Goal: Task Accomplishment & Management: Use online tool/utility

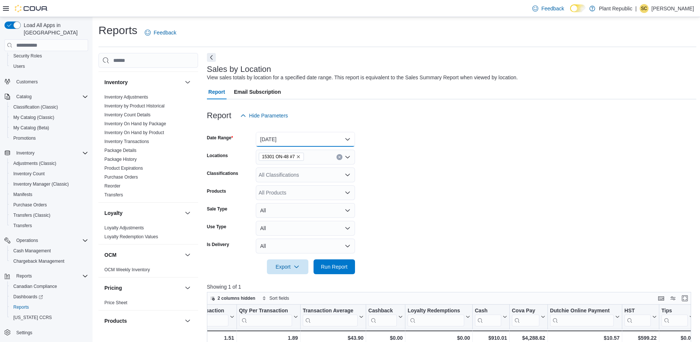
click at [273, 145] on button "Today" at bounding box center [305, 139] width 99 height 15
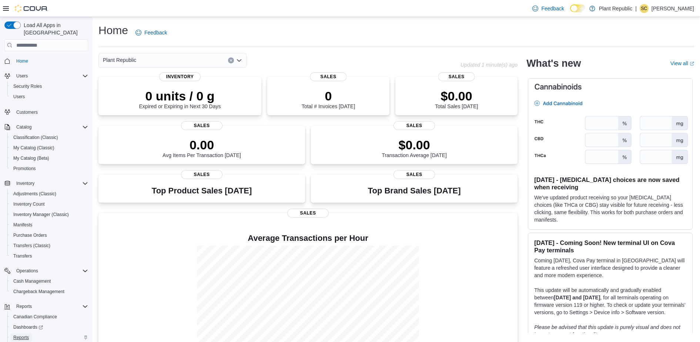
click at [25, 334] on span "Reports" at bounding box center [21, 337] width 16 height 6
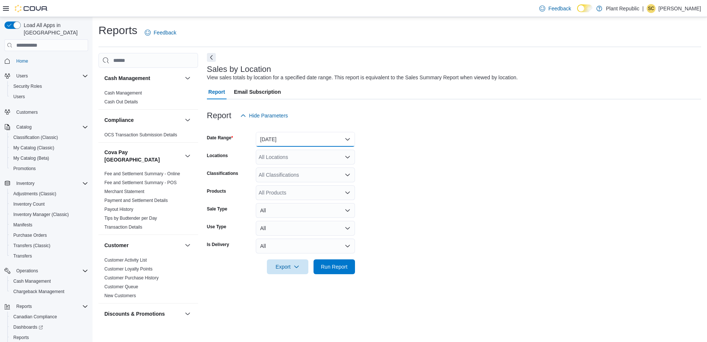
click at [277, 138] on button "Yesterday" at bounding box center [305, 139] width 99 height 15
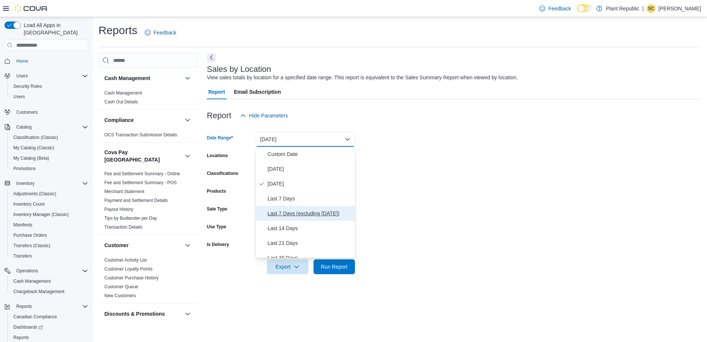
click at [293, 213] on span "Last 7 Days (excluding today)" at bounding box center [310, 213] width 84 height 9
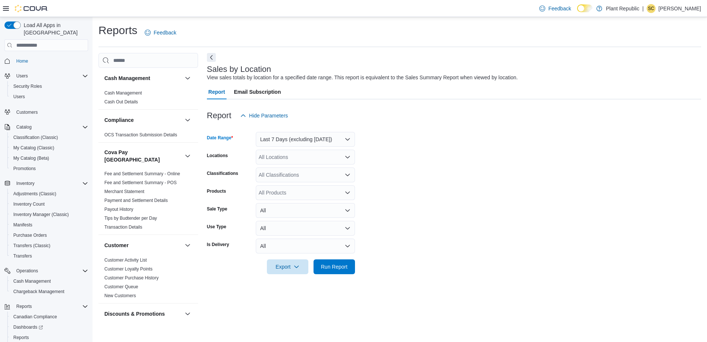
click at [290, 154] on div "All Locations" at bounding box center [305, 156] width 99 height 15
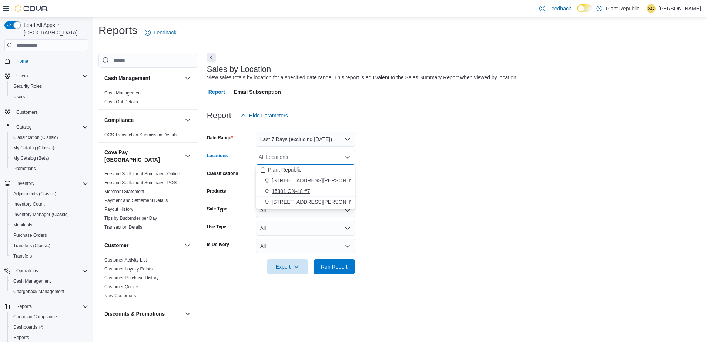
click at [289, 196] on button "15301 ON-48 #7" at bounding box center [305, 191] width 99 height 11
click at [453, 170] on form "Date Range Last 7 Days (excluding today) Locations 15301 ON-48 #7 Combo box. Se…" at bounding box center [454, 198] width 494 height 151
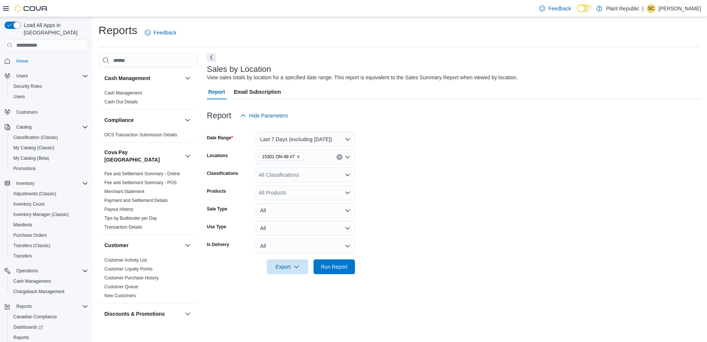
click at [279, 169] on div "All Classifications" at bounding box center [305, 174] width 99 height 15
click at [274, 243] on span "Infused Prerolls" at bounding box center [290, 239] width 36 height 7
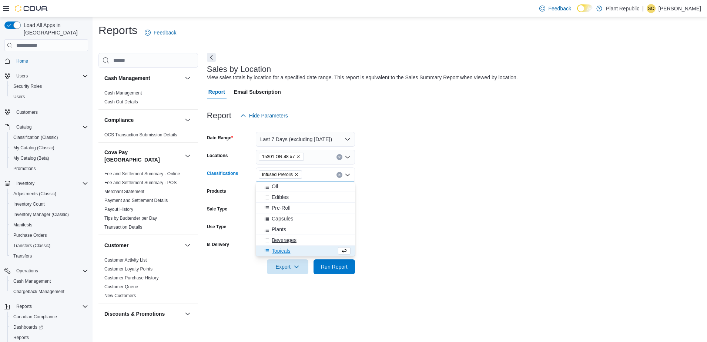
click at [275, 241] on span "Beverages" at bounding box center [284, 239] width 25 height 7
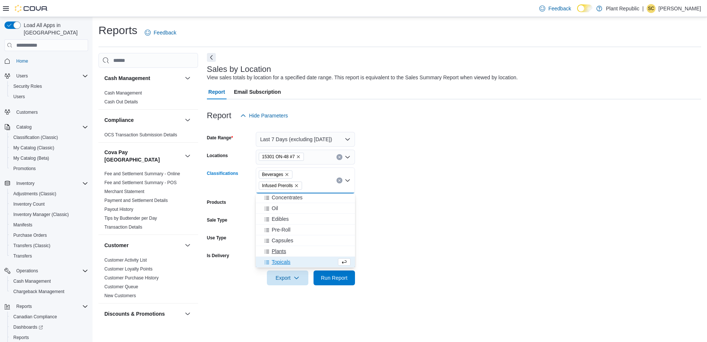
click at [276, 250] on span "Plants" at bounding box center [279, 250] width 14 height 7
click at [280, 255] on button "Capsules" at bounding box center [305, 251] width 99 height 11
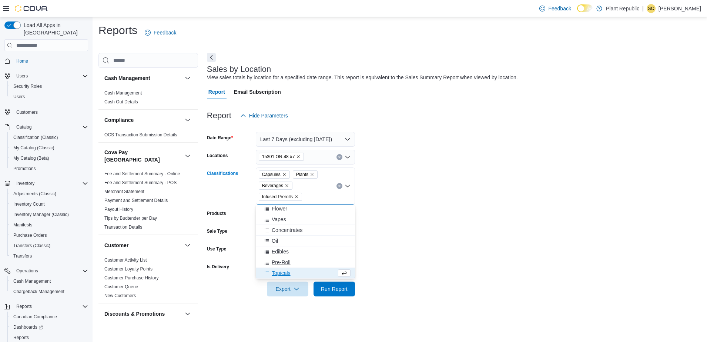
click at [282, 265] on span "Pre-Roll" at bounding box center [281, 261] width 19 height 7
click at [282, 265] on span "Edibles" at bounding box center [280, 261] width 17 height 7
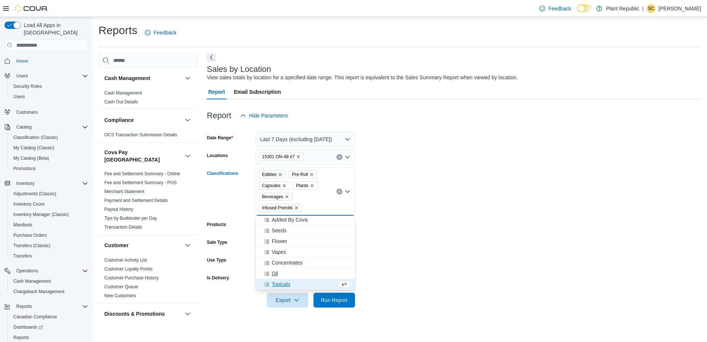
click at [276, 272] on span "Oil" at bounding box center [275, 272] width 6 height 7
click at [281, 274] on span "Concentrates" at bounding box center [287, 272] width 31 height 7
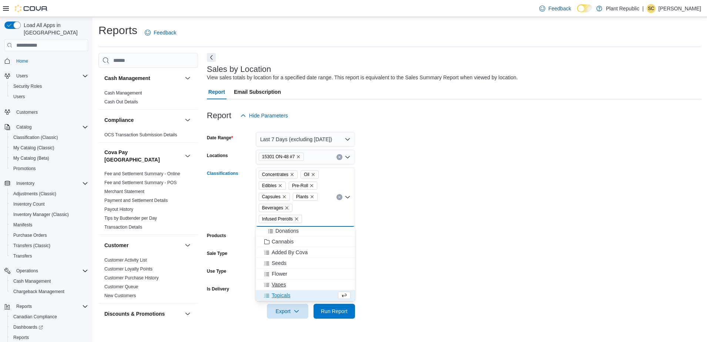
click at [278, 286] on span "Vapes" at bounding box center [279, 283] width 14 height 7
click at [282, 283] on span "Flower" at bounding box center [280, 283] width 16 height 7
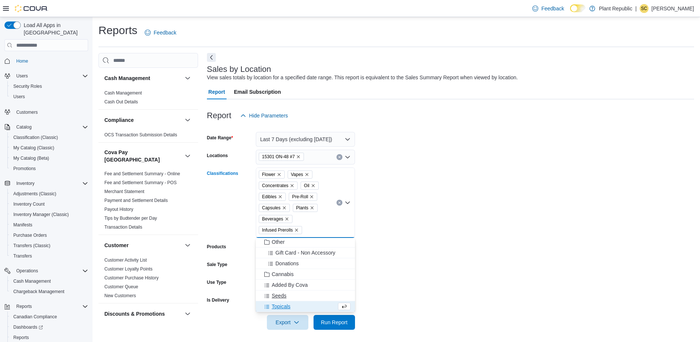
click at [286, 295] on span "Seeds" at bounding box center [279, 295] width 15 height 7
click at [288, 307] on span "Topicals" at bounding box center [281, 305] width 19 height 7
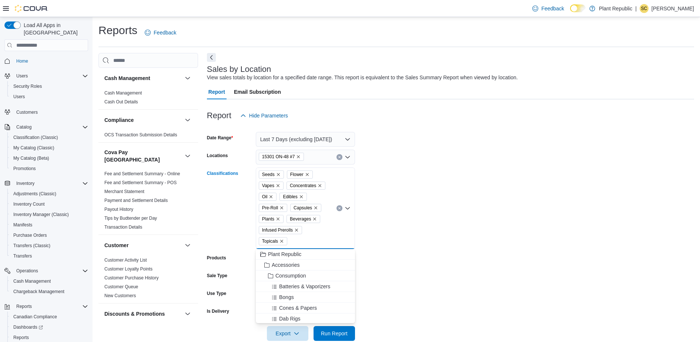
click at [423, 239] on form "Date Range Last 7 Days (excluding today) Locations 15301 ON-48 #7 Classificatio…" at bounding box center [450, 232] width 487 height 218
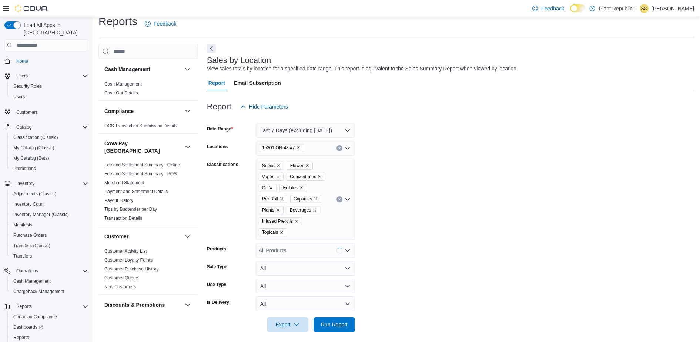
scroll to position [14, 0]
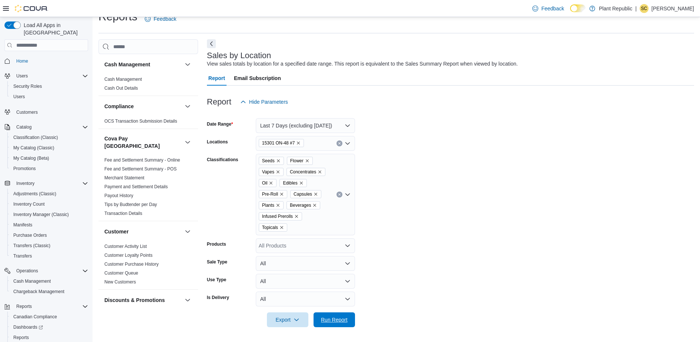
drag, startPoint x: 339, startPoint y: 319, endPoint x: 346, endPoint y: 302, distance: 17.7
click at [339, 318] on span "Run Report" at bounding box center [334, 319] width 27 height 7
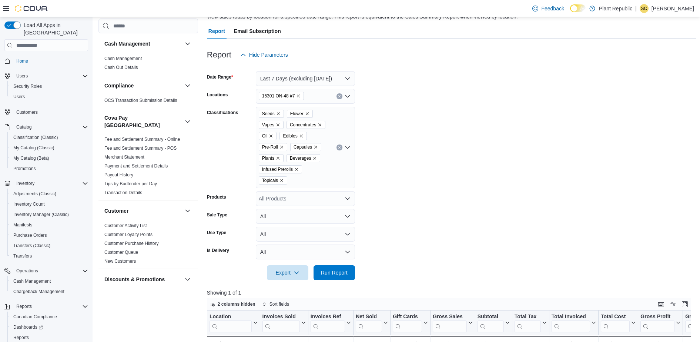
scroll to position [60, 0]
click at [295, 81] on button "Last 7 Days (excluding today)" at bounding box center [305, 79] width 99 height 15
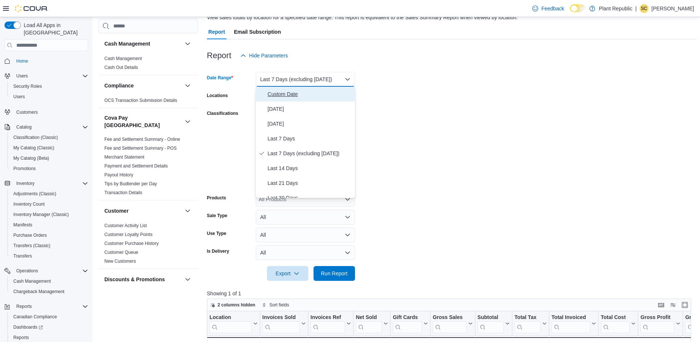
click at [271, 90] on span "Custom Date" at bounding box center [310, 94] width 84 height 9
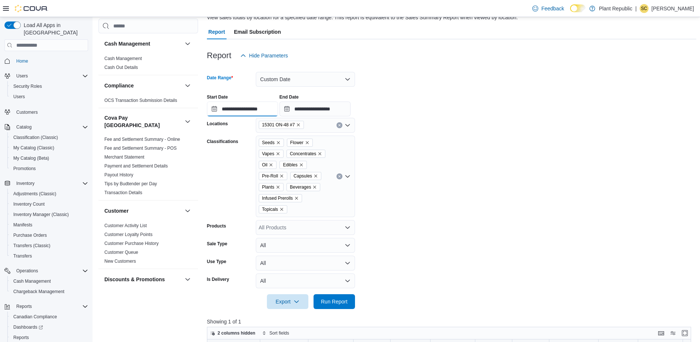
click at [236, 112] on input "**********" at bounding box center [242, 108] width 71 height 15
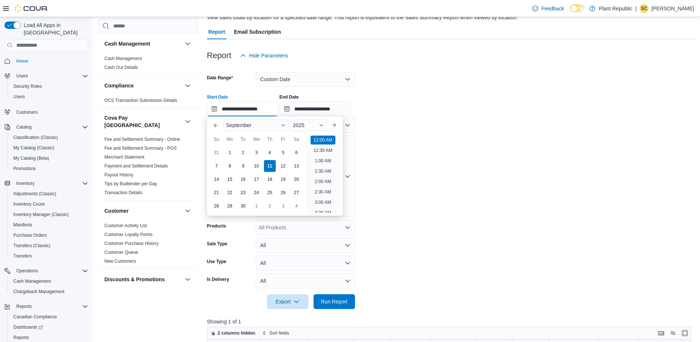
scroll to position [23, 0]
click at [271, 152] on div "4" at bounding box center [269, 152] width 13 height 13
type input "**********"
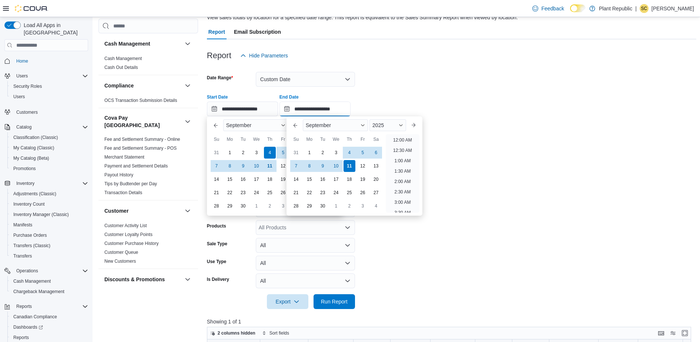
click at [310, 105] on input "**********" at bounding box center [314, 108] width 71 height 15
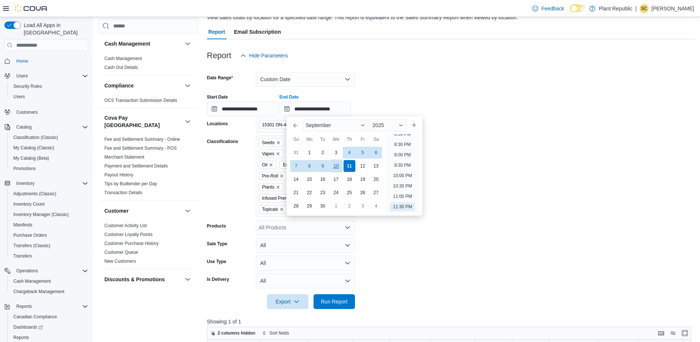
click at [337, 167] on div "10" at bounding box center [335, 165] width 13 height 13
type input "**********"
click at [485, 105] on div "**********" at bounding box center [451, 102] width 489 height 28
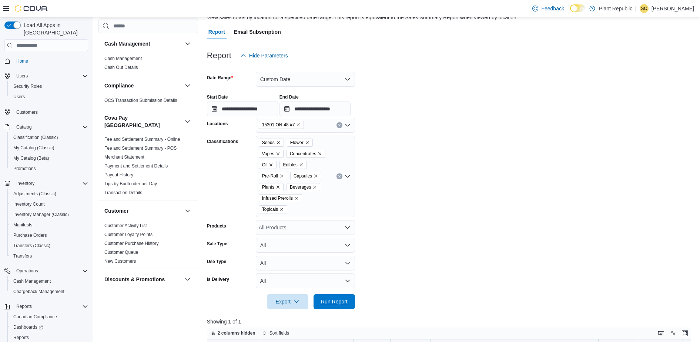
drag, startPoint x: 333, startPoint y: 307, endPoint x: 382, endPoint y: 269, distance: 62.0
click at [334, 307] on span "Run Report" at bounding box center [334, 301] width 33 height 15
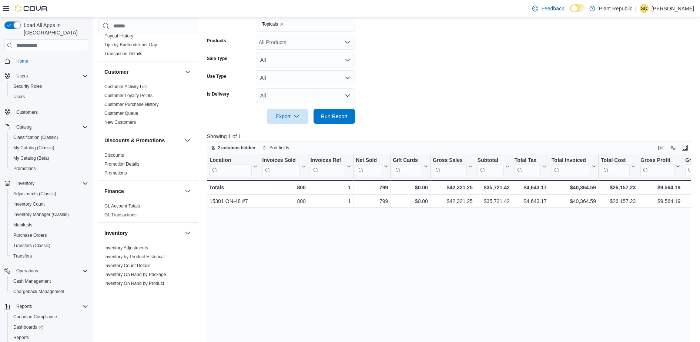
scroll to position [231, 0]
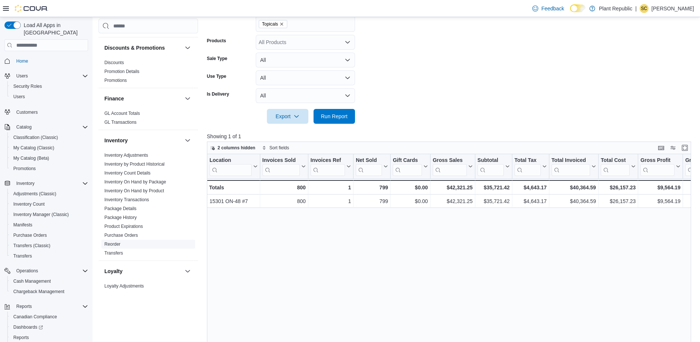
click at [112, 241] on link "Reorder" at bounding box center [112, 243] width 16 height 5
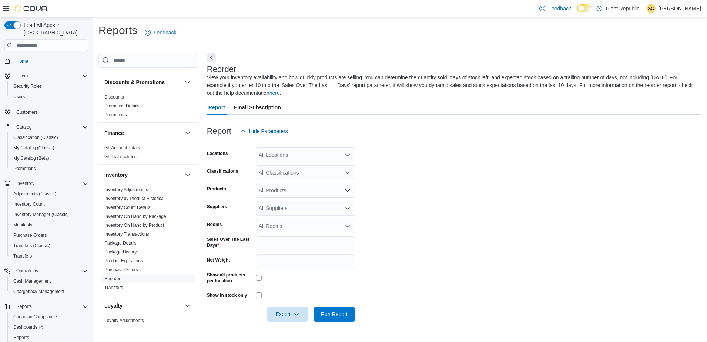
click at [303, 154] on div "All Locations" at bounding box center [305, 154] width 99 height 15
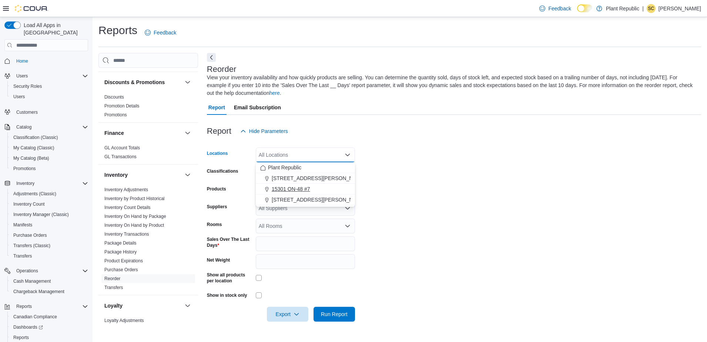
click at [299, 186] on span "15301 ON-48 #7" at bounding box center [291, 188] width 38 height 7
click at [415, 191] on form "Locations 15301 ON-48 #7 Combo box. Selected. 15301 ON-48 #7. Press Backspace t…" at bounding box center [454, 229] width 494 height 183
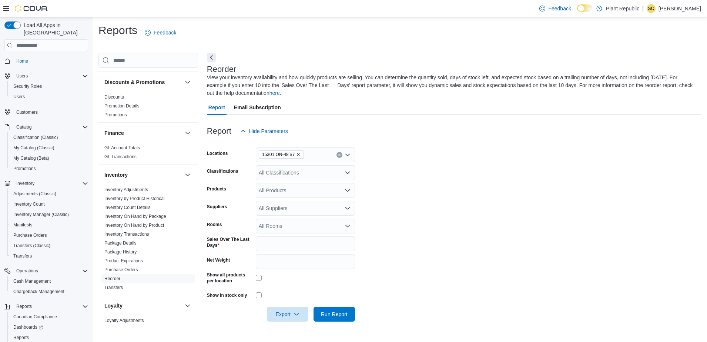
click at [285, 165] on div "All Classifications" at bounding box center [305, 172] width 99 height 15
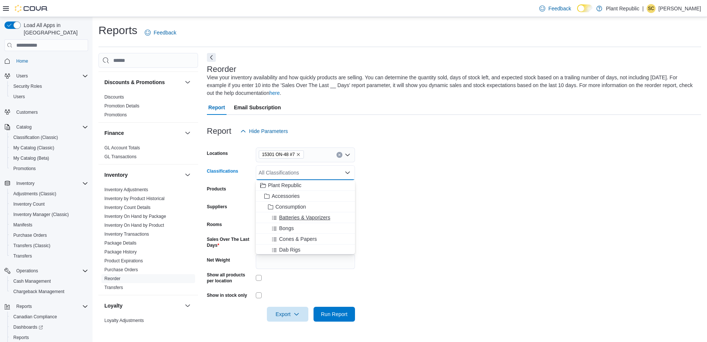
scroll to position [420, 0]
click at [279, 238] on span "Infused Prerolls" at bounding box center [290, 237] width 36 height 7
click at [278, 238] on span "Beverages" at bounding box center [284, 237] width 25 height 7
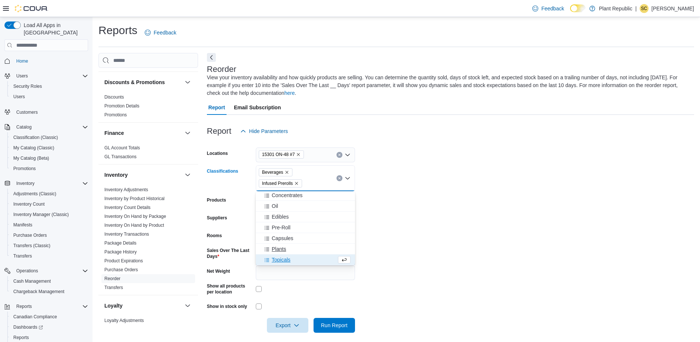
click at [276, 248] on span "Plants" at bounding box center [279, 248] width 14 height 7
click at [278, 250] on span "Capsules" at bounding box center [282, 248] width 21 height 7
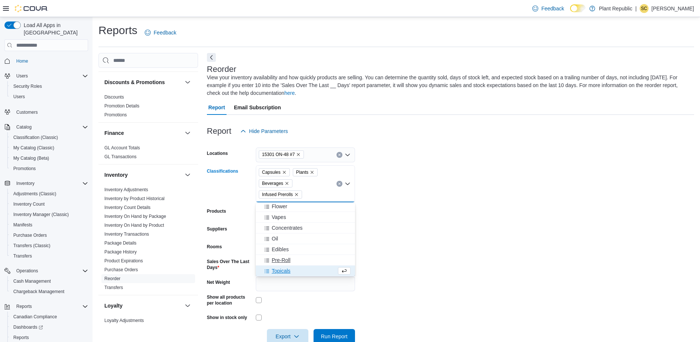
click at [279, 259] on span "Pre-Roll" at bounding box center [281, 259] width 19 height 7
click at [279, 261] on span "Edibles" at bounding box center [280, 259] width 17 height 7
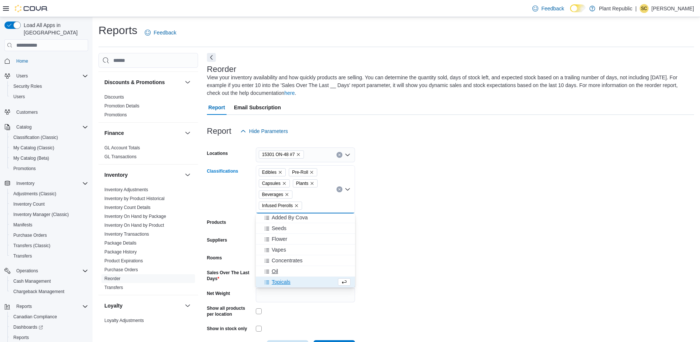
click at [274, 271] on span "Oil" at bounding box center [275, 270] width 6 height 7
click at [274, 273] on span "Concentrates" at bounding box center [287, 270] width 31 height 7
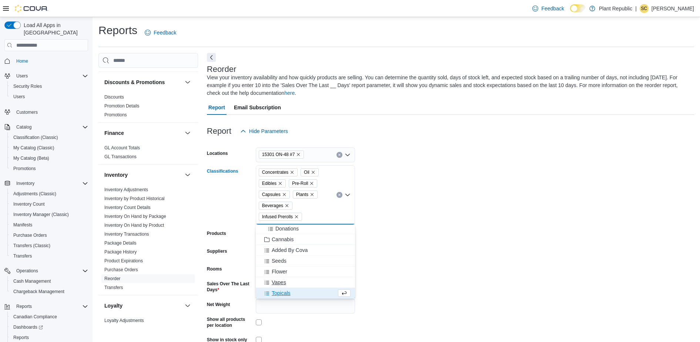
click at [277, 281] on span "Vapes" at bounding box center [279, 281] width 14 height 7
click at [277, 285] on span "Flower" at bounding box center [280, 281] width 16 height 7
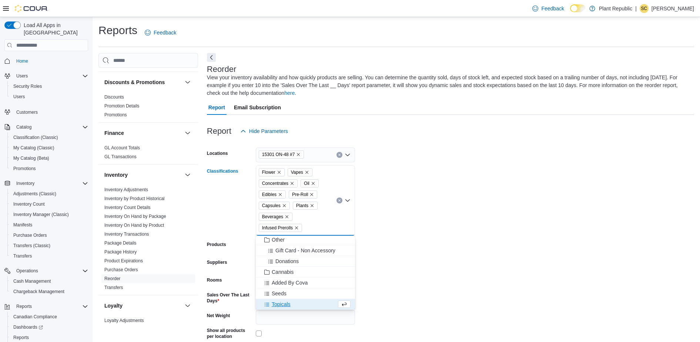
scroll to position [312, 0]
click at [276, 291] on span "Seeds" at bounding box center [279, 292] width 15 height 7
click at [279, 303] on span "Topicals" at bounding box center [281, 303] width 19 height 7
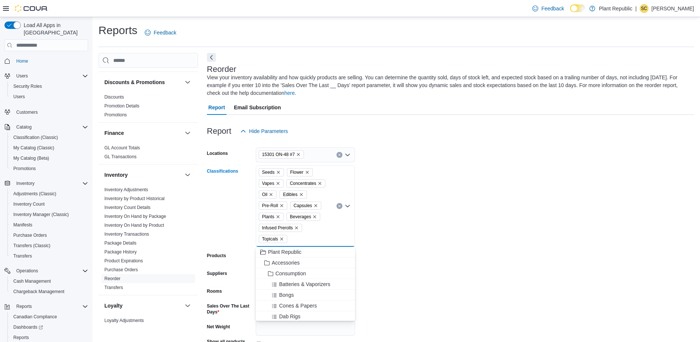
click at [431, 225] on form "Locations 15301 ON-48 #7 Classifications Seeds Flower Vapes Concentrates Oil Ed…" at bounding box center [450, 262] width 487 height 249
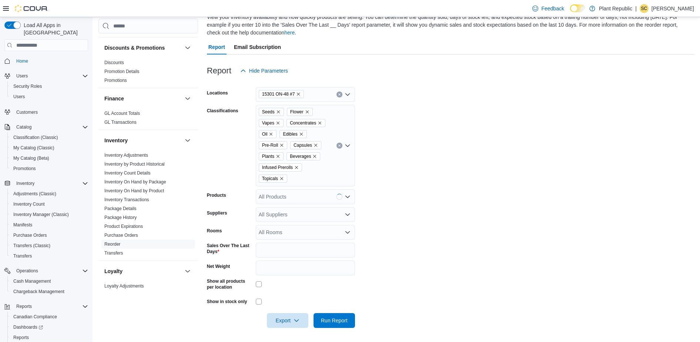
scroll to position [61, 0]
click at [287, 323] on span "Export" at bounding box center [287, 319] width 33 height 15
click at [281, 275] on span "Export to Excel" at bounding box center [288, 275] width 33 height 6
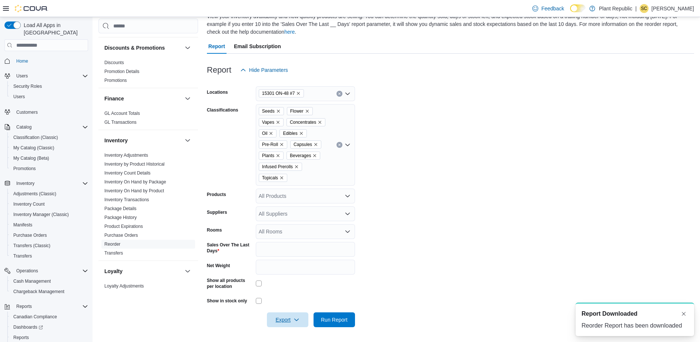
scroll to position [0, 0]
